Goal: Information Seeking & Learning: Learn about a topic

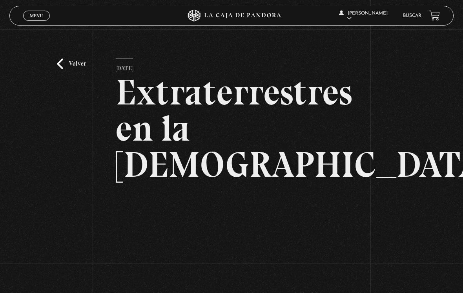
scroll to position [65, 0]
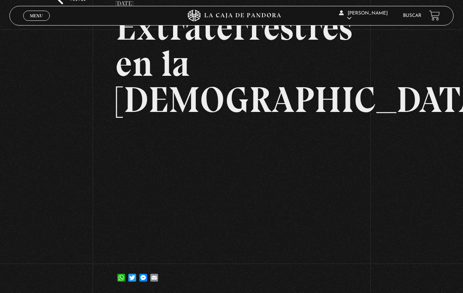
click at [405, 9] on div "DANIELA MORALES En vivos Pandora Centinelas Mi cuenta Salir Buscar" at bounding box center [370, 16] width 139 height 24
click at [411, 14] on link "Buscar" at bounding box center [412, 15] width 18 height 5
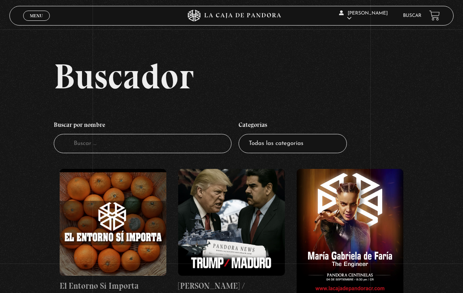
click at [124, 142] on input "Buscador" at bounding box center [143, 143] width 178 height 19
type input "Azul"
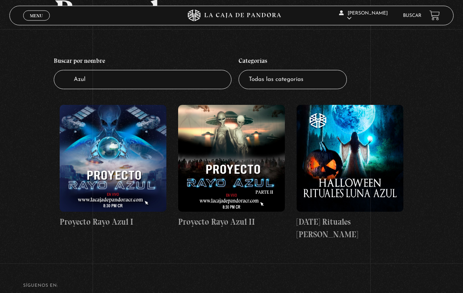
scroll to position [64, 0]
click at [90, 187] on figure at bounding box center [113, 158] width 107 height 107
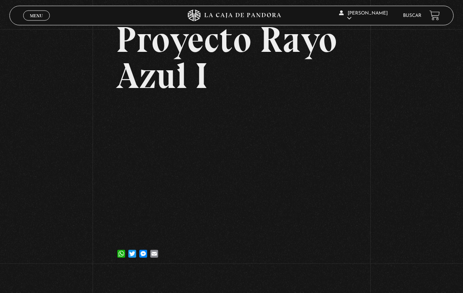
scroll to position [53, 0]
click at [326, 244] on div "WhatsApp Twitter Messenger Email" at bounding box center [231, 249] width 231 height 16
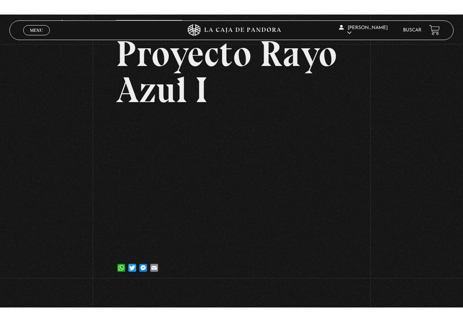
scroll to position [0, 0]
